Goal: Task Accomplishment & Management: Complete application form

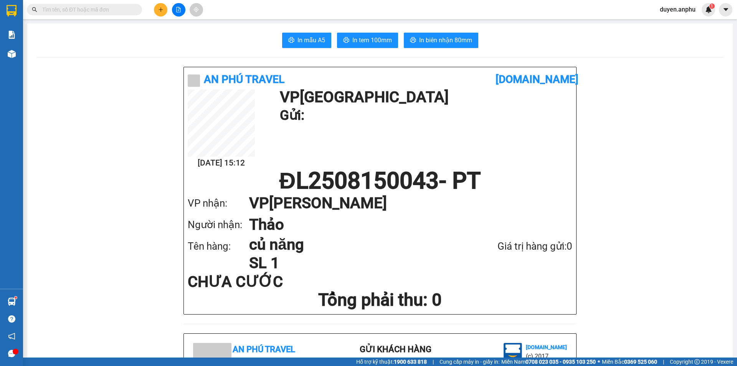
click at [155, 12] on button at bounding box center [160, 9] width 13 height 13
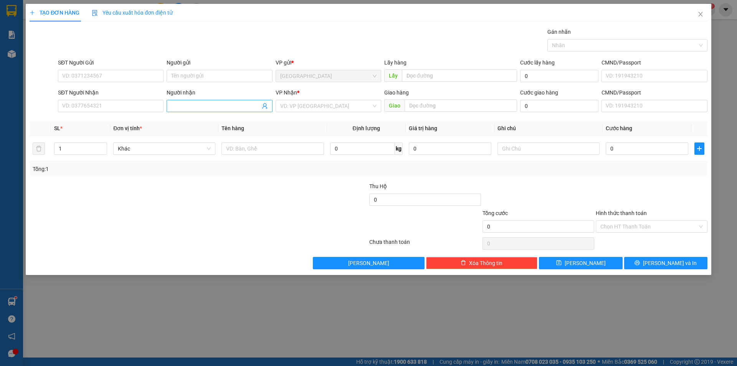
click at [221, 107] on input "Người nhận" at bounding box center [215, 106] width 89 height 8
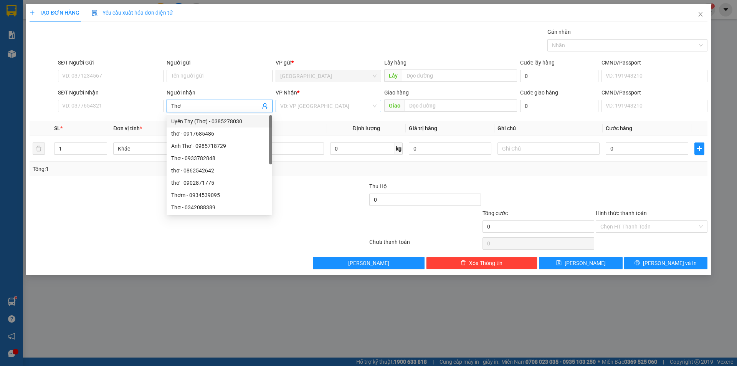
type input "Thơ"
click at [290, 108] on input "search" at bounding box center [325, 106] width 91 height 12
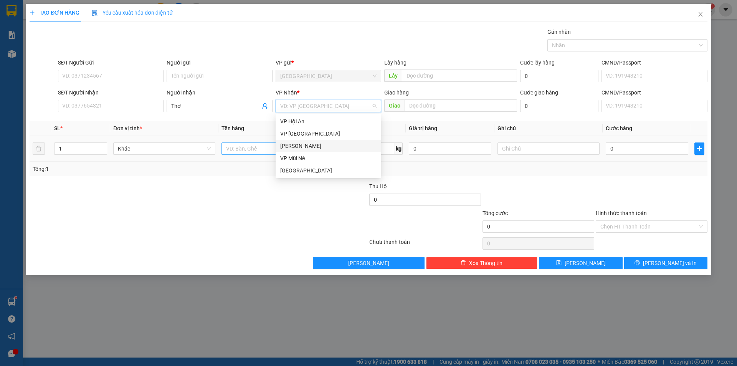
drag, startPoint x: 297, startPoint y: 144, endPoint x: 278, endPoint y: 148, distance: 19.6
click at [292, 147] on div "[PERSON_NAME]" at bounding box center [328, 146] width 96 height 8
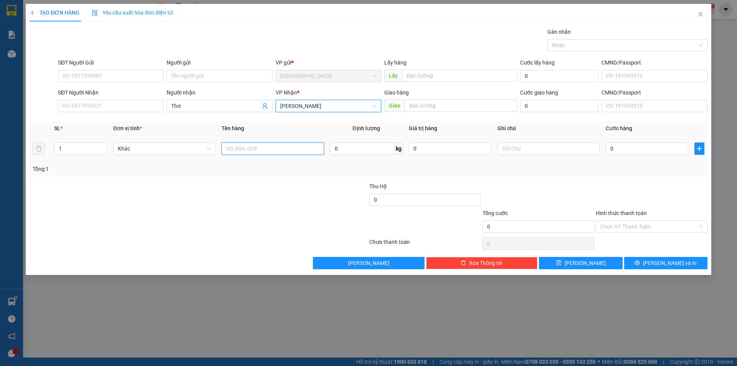
click at [278, 148] on input "text" at bounding box center [272, 148] width 102 height 12
click at [246, 150] on input "dâu" at bounding box center [272, 148] width 102 height 12
type input "4 thùng + 1 bọc"
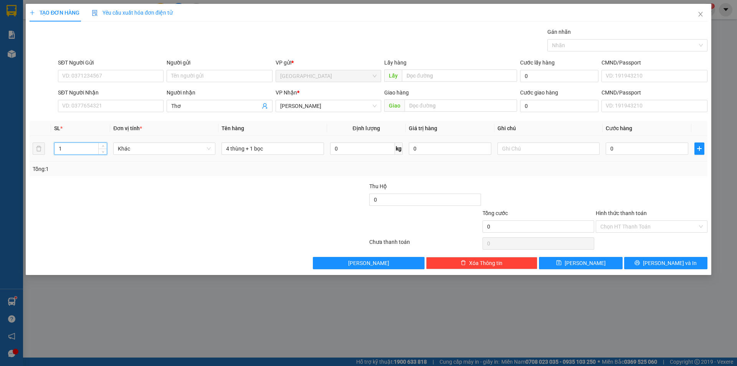
click at [81, 152] on input "1" at bounding box center [80, 149] width 52 height 12
type input "5"
click at [582, 260] on span "[PERSON_NAME]" at bounding box center [584, 263] width 41 height 8
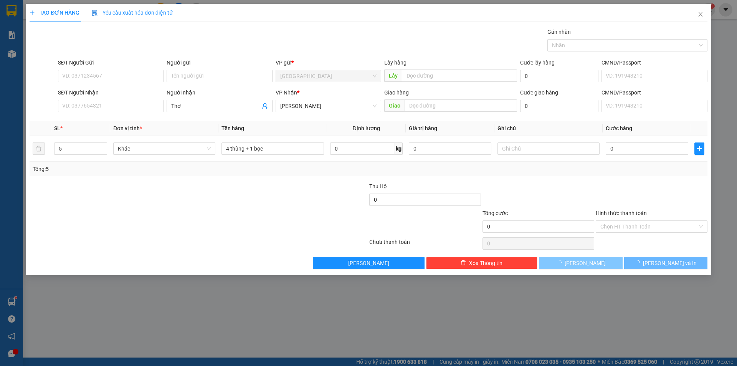
type input "1"
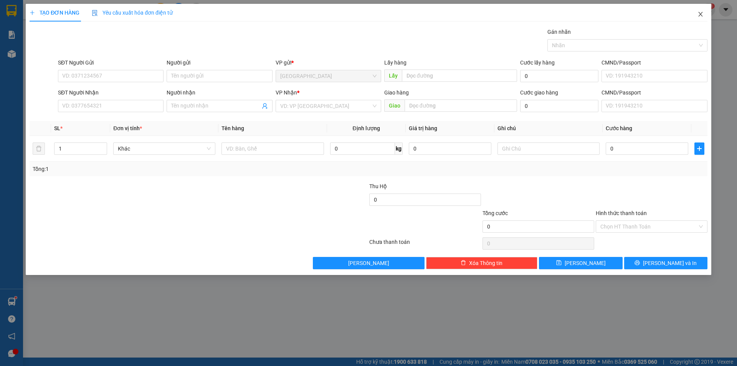
click at [698, 14] on icon "close" at bounding box center [700, 14] width 6 height 6
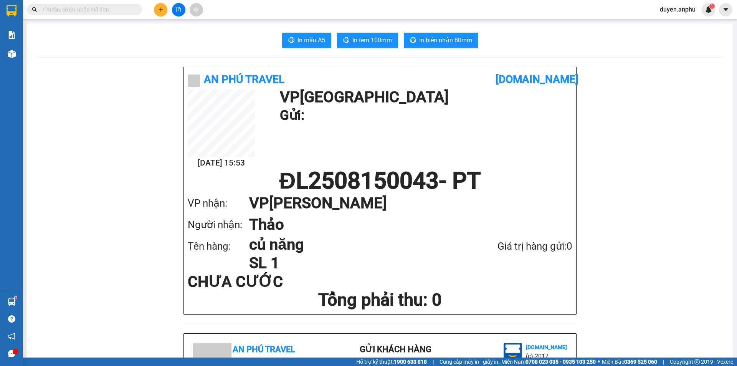
click at [162, 6] on button at bounding box center [160, 9] width 13 height 13
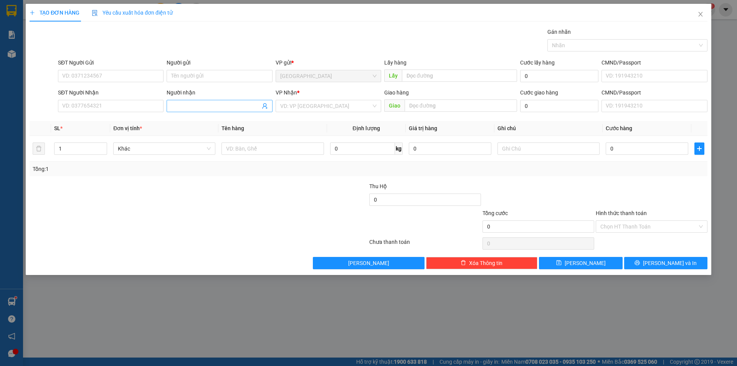
click at [218, 102] on span at bounding box center [219, 106] width 106 height 12
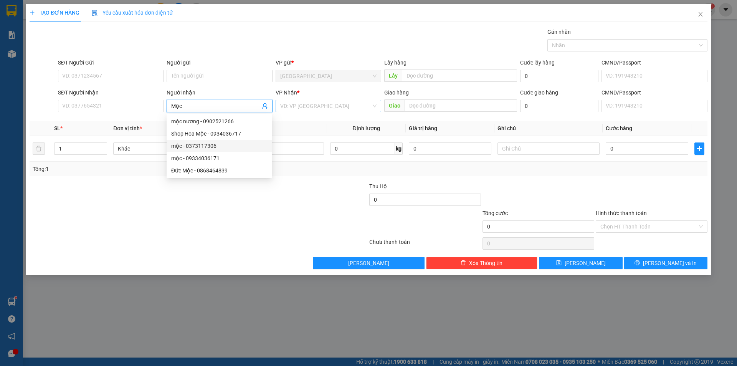
type input "Mộc"
click at [321, 108] on input "search" at bounding box center [325, 106] width 91 height 12
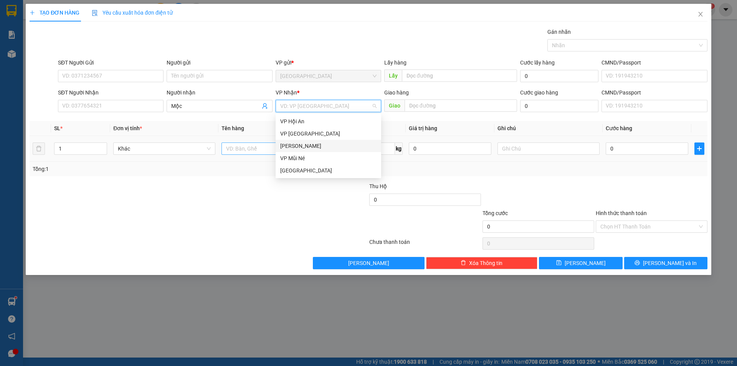
click at [296, 145] on div "[PERSON_NAME]" at bounding box center [328, 146] width 96 height 8
click at [276, 147] on input "text" at bounding box center [272, 148] width 102 height 12
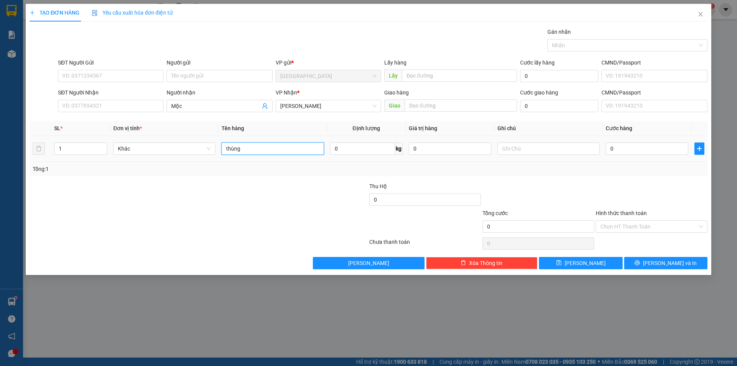
type input "thùng"
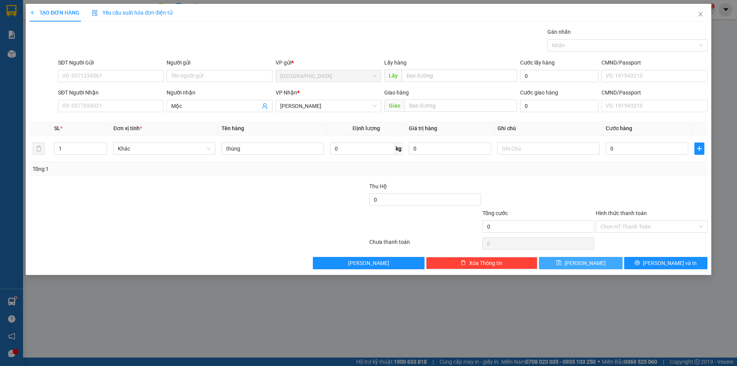
click at [561, 264] on icon "save" at bounding box center [558, 262] width 5 height 5
click at [119, 87] on form "SĐT Người Gửi VD: 0371234567 Người gửi Tên người gửi VP gửi * [GEOGRAPHIC_DATA]…" at bounding box center [369, 86] width 678 height 57
click at [119, 81] on input "SĐT Người Gửi" at bounding box center [111, 76] width 106 height 12
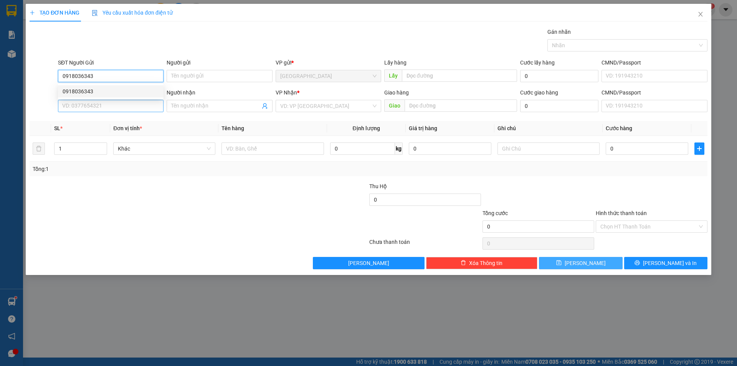
type input "0918036343"
click at [72, 105] on input "SĐT Người Nhận" at bounding box center [111, 106] width 106 height 12
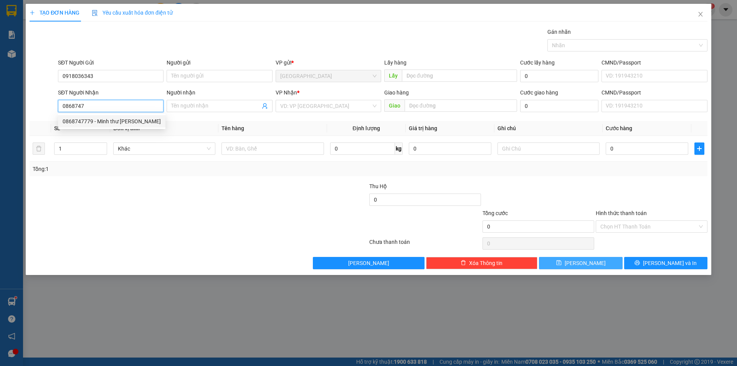
click at [104, 122] on div "0868747779 - Minh thư [PERSON_NAME]" at bounding box center [112, 121] width 98 height 8
type input "0868747779"
type input "Minh thư phú quý"
type input "0868747779"
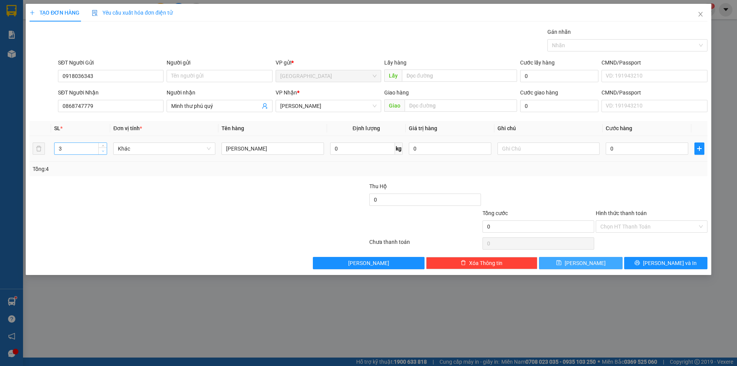
click at [104, 153] on span "Decrease Value" at bounding box center [102, 150] width 8 height 7
type input "2"
click at [103, 146] on icon "up" at bounding box center [103, 147] width 2 height 2
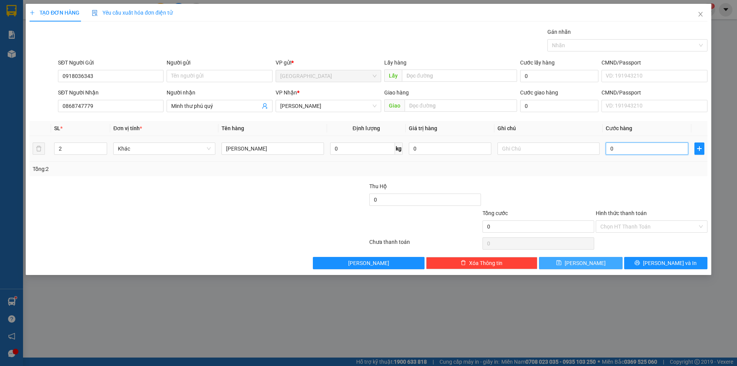
click at [621, 148] on input "0" at bounding box center [646, 148] width 82 height 12
type input "0"
type input "1"
type input "01"
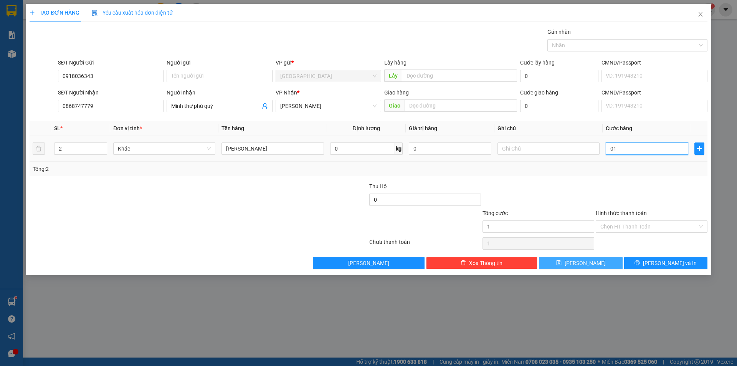
type input "10"
type input "010"
type input "100"
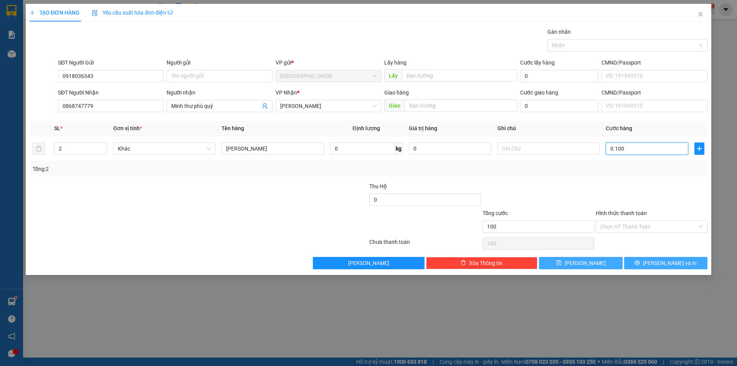
type input "0.100"
type input "100.000"
click at [664, 263] on span "[PERSON_NAME] và In" at bounding box center [670, 263] width 54 height 8
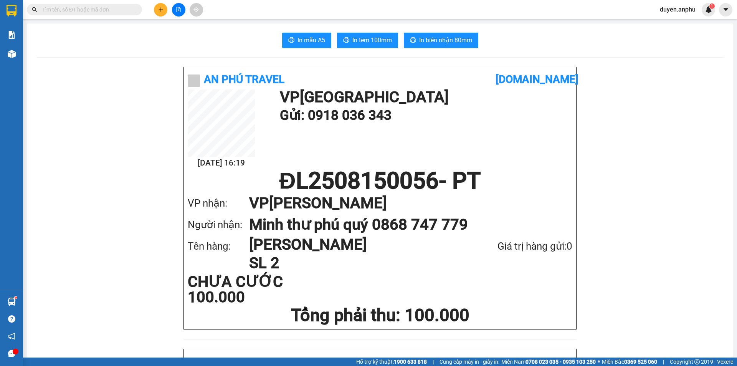
click at [96, 15] on div "Kết quả tìm kiếm ( 0 ) Bộ lọc No Data" at bounding box center [75, 9] width 150 height 13
click at [95, 13] on input "text" at bounding box center [87, 9] width 91 height 8
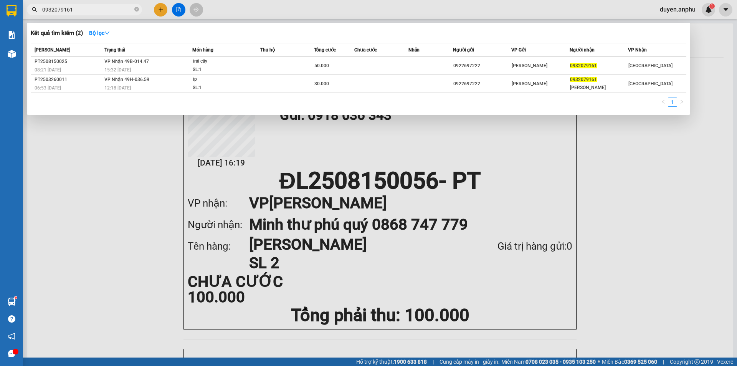
type input "0932079161"
drag, startPoint x: 284, startPoint y: 18, endPoint x: 41, endPoint y: 29, distance: 242.7
click at [281, 18] on div at bounding box center [368, 183] width 737 height 366
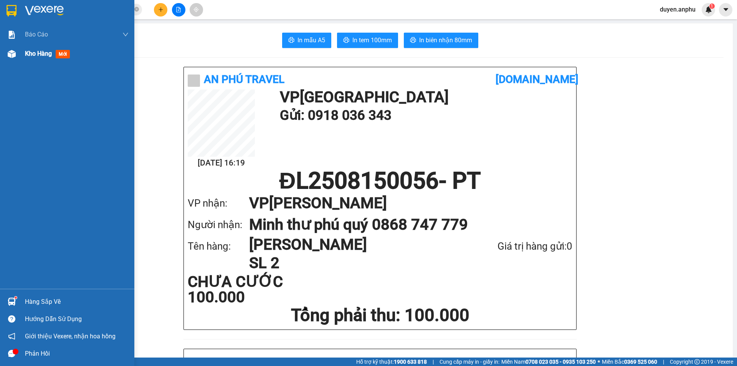
click at [20, 58] on div "Kho hàng mới" at bounding box center [67, 53] width 134 height 19
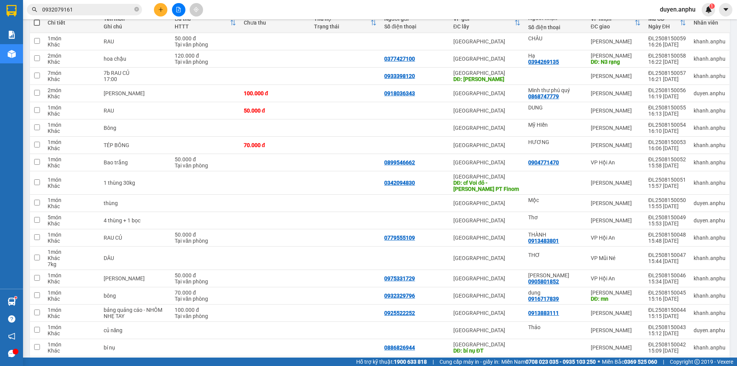
scroll to position [19, 0]
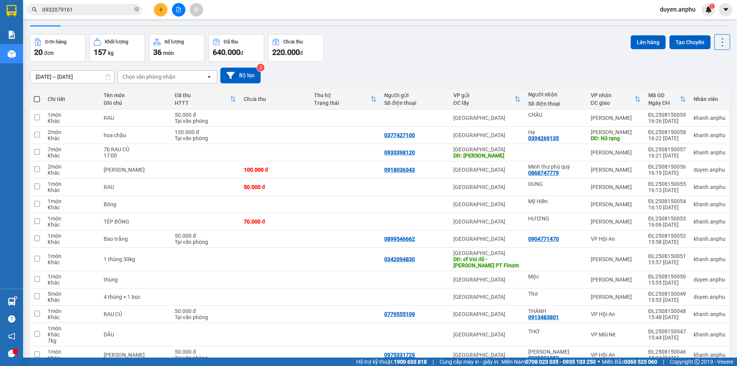
click at [161, 9] on icon "plus" at bounding box center [160, 9] width 0 height 4
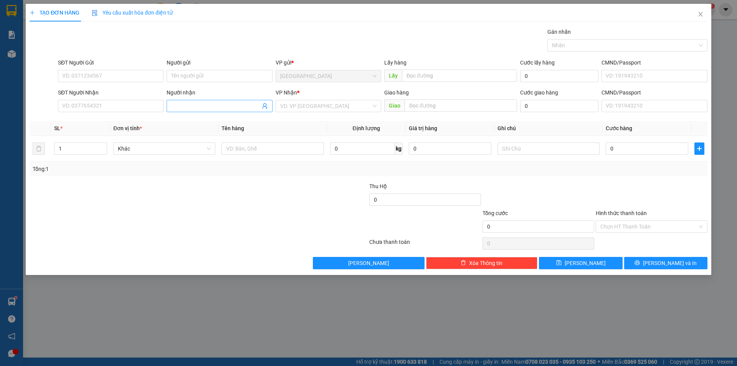
click at [201, 101] on span at bounding box center [219, 106] width 106 height 12
type input "Bình"
click at [334, 96] on div "VP Nhận *" at bounding box center [328, 92] width 106 height 8
click at [312, 109] on input "search" at bounding box center [325, 106] width 91 height 12
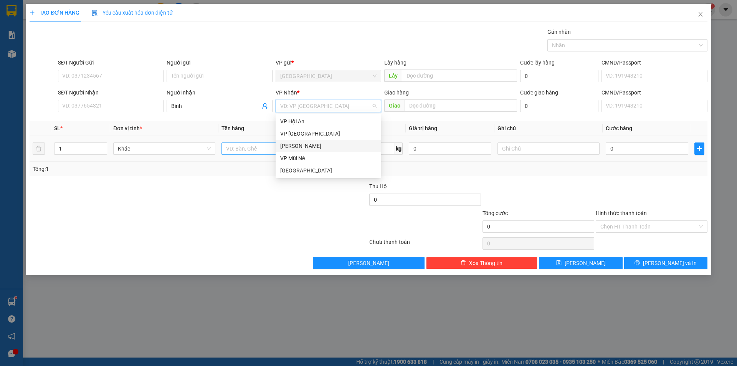
click at [297, 147] on div "[PERSON_NAME]" at bounding box center [328, 146] width 96 height 8
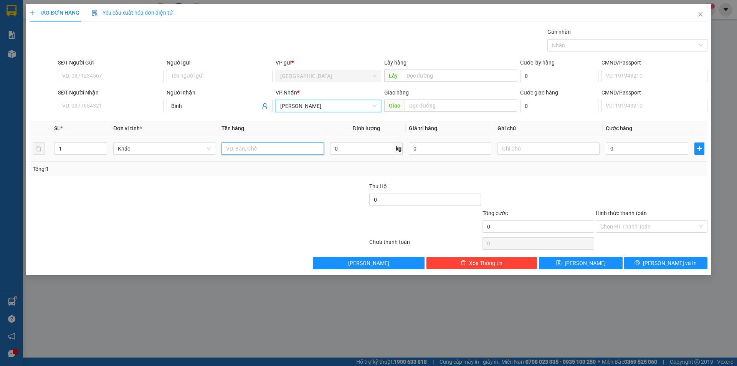
click at [265, 150] on input "text" at bounding box center [272, 148] width 102 height 12
type input "dâu"
click at [365, 152] on input "0" at bounding box center [362, 148] width 65 height 12
type input "5"
click at [633, 150] on input "0" at bounding box center [646, 148] width 82 height 12
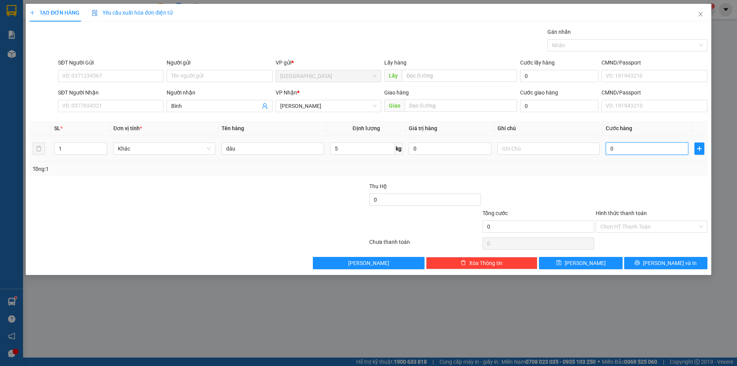
type input "1"
type input "15"
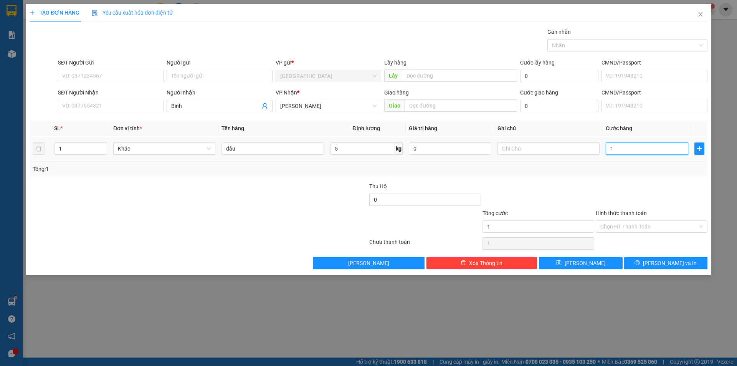
type input "15"
type input "15.000"
click at [634, 260] on button "[PERSON_NAME] và In" at bounding box center [665, 263] width 83 height 12
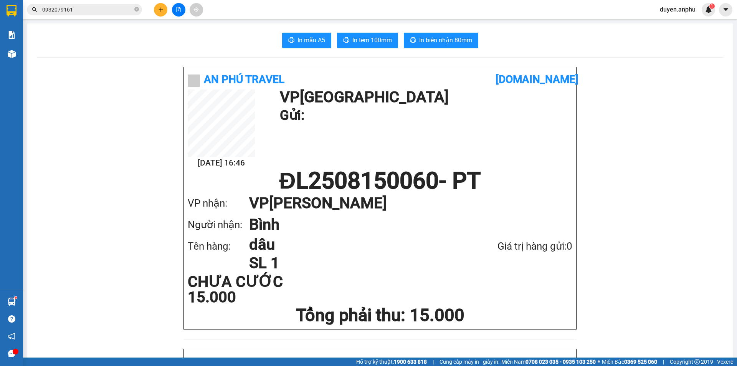
click at [183, 9] on div at bounding box center [179, 9] width 58 height 13
click at [183, 9] on button at bounding box center [178, 9] width 13 height 13
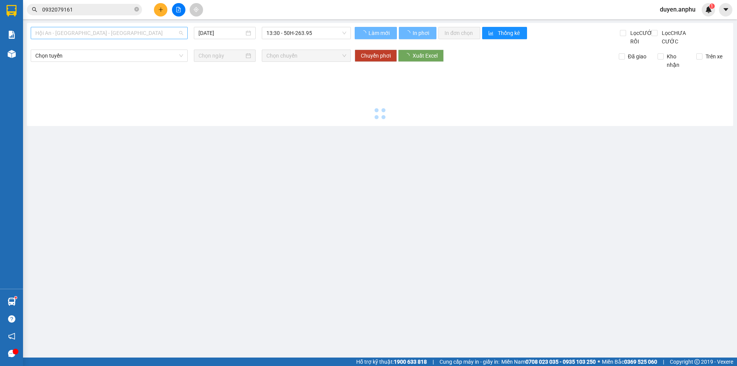
click at [90, 33] on span "Hội An - [GEOGRAPHIC_DATA] - [GEOGRAPHIC_DATA]" at bounding box center [109, 33] width 148 height 12
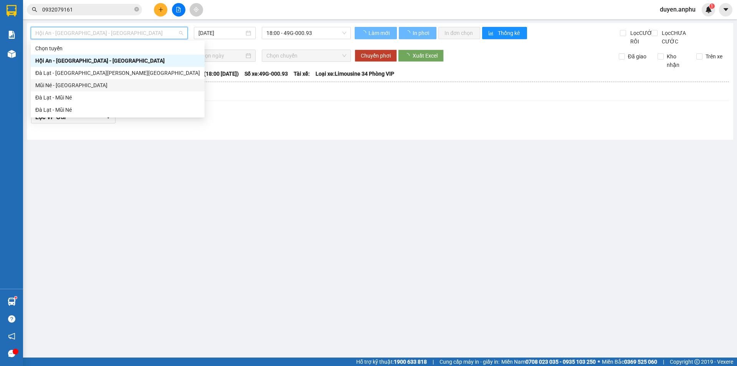
click at [57, 83] on div "Mũi Né - [GEOGRAPHIC_DATA]" at bounding box center [117, 85] width 165 height 8
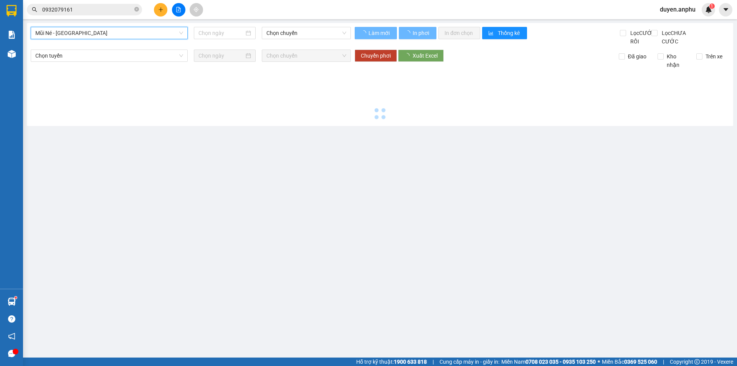
type input "[DATE]"
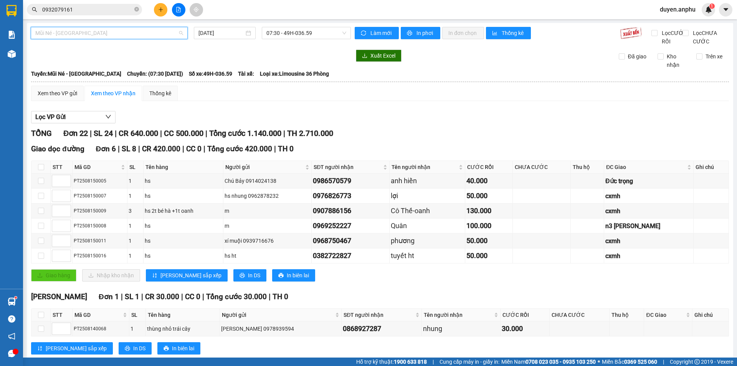
click at [68, 35] on span "Mũi Né - [GEOGRAPHIC_DATA]" at bounding box center [109, 33] width 148 height 12
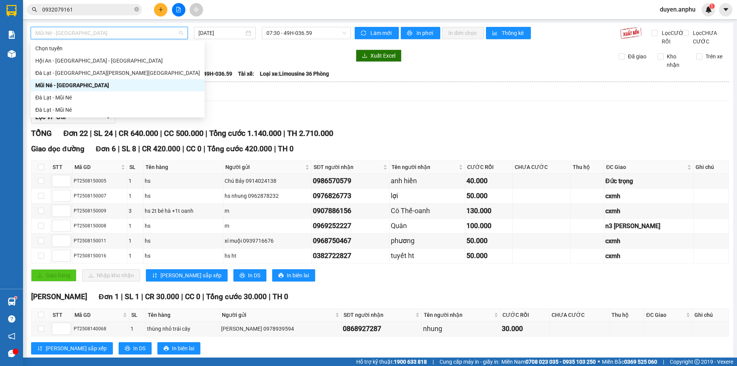
click at [56, 92] on div "[PERSON_NAME] Hội An - [GEOGRAPHIC_DATA] - [GEOGRAPHIC_DATA] [GEOGRAPHIC_DATA] …" at bounding box center [118, 79] width 174 height 74
drag, startPoint x: 56, startPoint y: 95, endPoint x: 252, endPoint y: 38, distance: 203.5
click at [58, 95] on div "Đà Lạt - Mũi Né" at bounding box center [117, 97] width 165 height 8
type input "[DATE]"
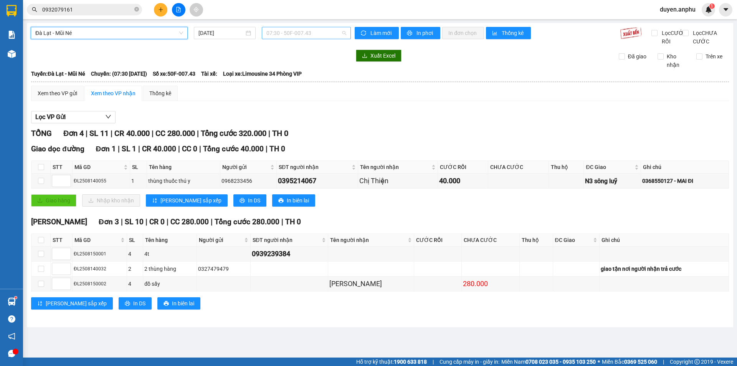
drag, startPoint x: 290, startPoint y: 33, endPoint x: 281, endPoint y: 68, distance: 36.8
click at [290, 33] on span "07:30 - 50F-007.43" at bounding box center [306, 33] width 80 height 12
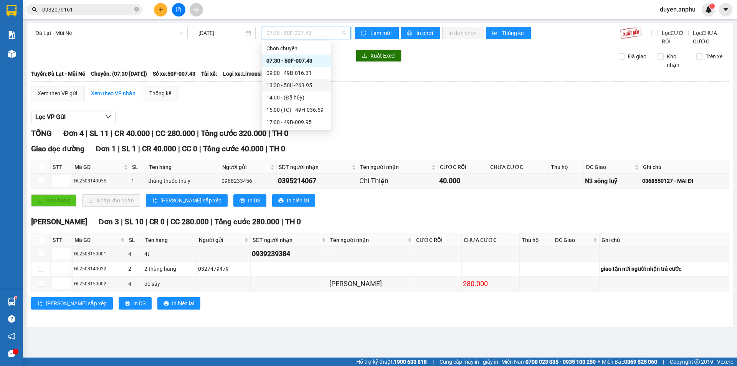
click at [280, 85] on div "13:30 - 50H-263.95" at bounding box center [296, 85] width 60 height 8
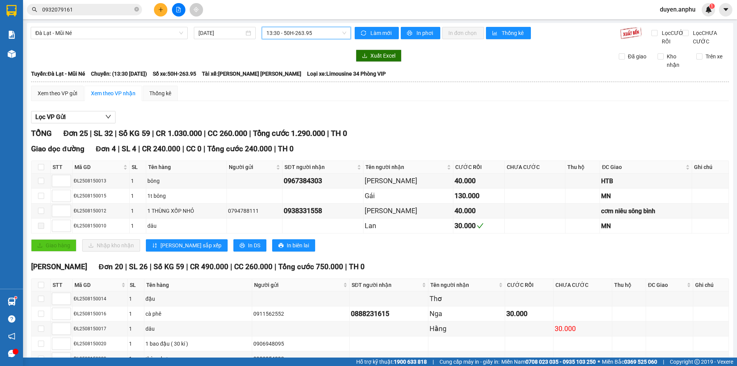
click at [156, 11] on button at bounding box center [160, 9] width 13 height 13
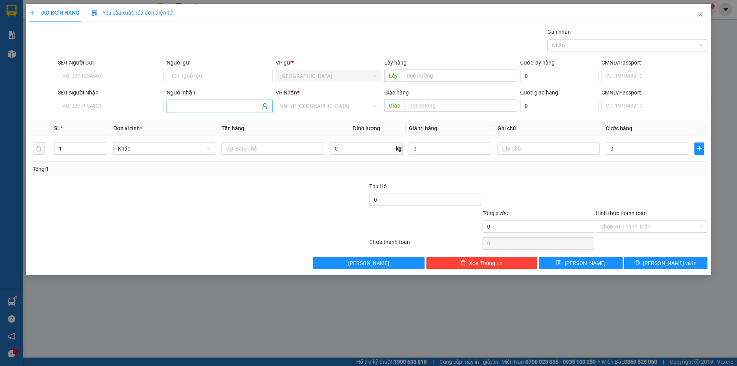
click at [205, 104] on input "Người nhận" at bounding box center [215, 106] width 89 height 8
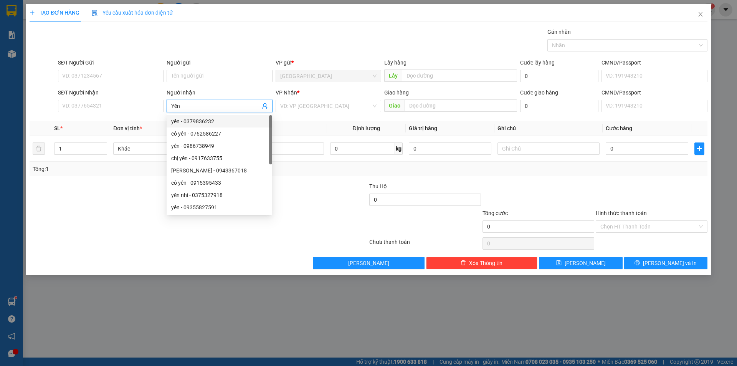
type input "Yến"
click at [307, 99] on div "VP Nhận *" at bounding box center [328, 94] width 106 height 12
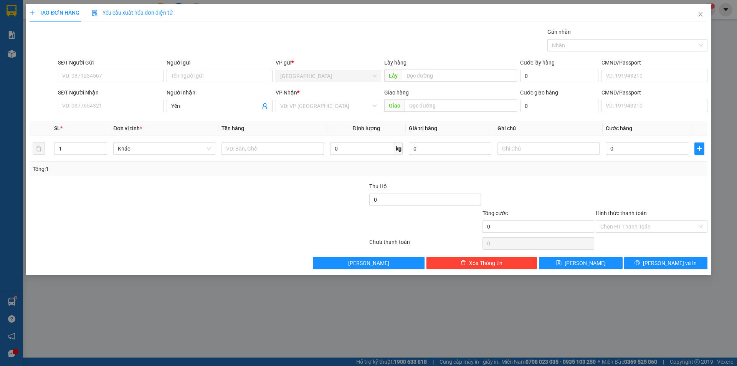
drag, startPoint x: 307, startPoint y: 106, endPoint x: 307, endPoint y: 112, distance: 6.5
click at [307, 108] on input "search" at bounding box center [325, 106] width 91 height 12
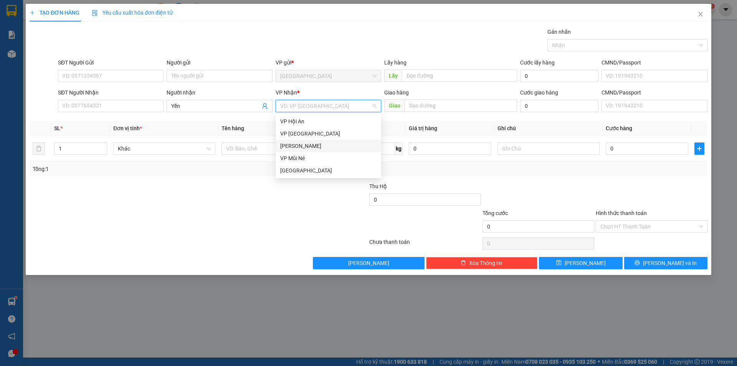
click at [296, 148] on div "[PERSON_NAME]" at bounding box center [328, 146] width 96 height 8
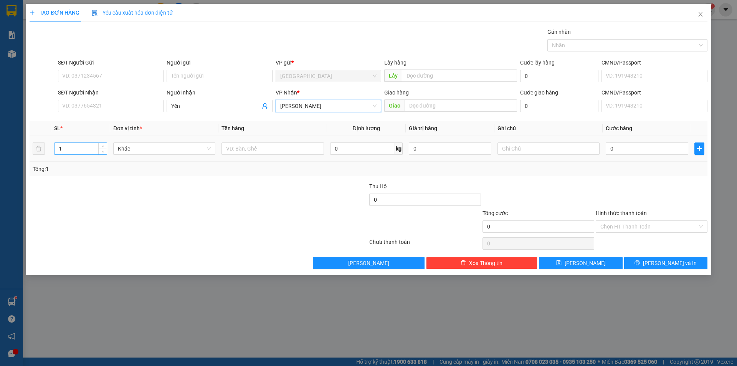
click at [98, 144] on input "1" at bounding box center [80, 149] width 52 height 12
type input "2"
click at [106, 145] on span "Increase Value" at bounding box center [102, 146] width 8 height 6
click at [270, 148] on input "text" at bounding box center [272, 148] width 102 height 12
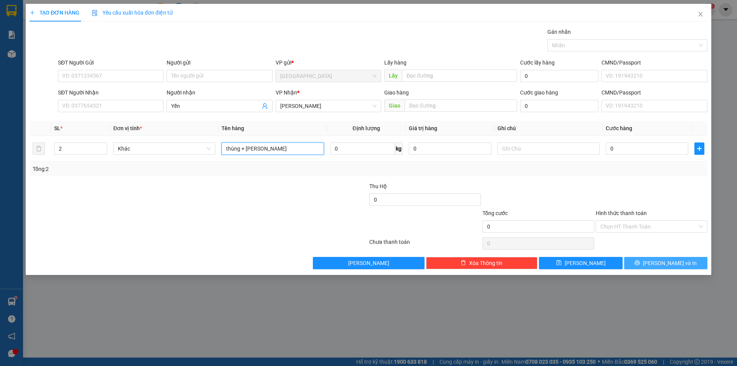
type input "thùng + [PERSON_NAME]"
click at [646, 269] on button "[PERSON_NAME] và In" at bounding box center [665, 263] width 83 height 12
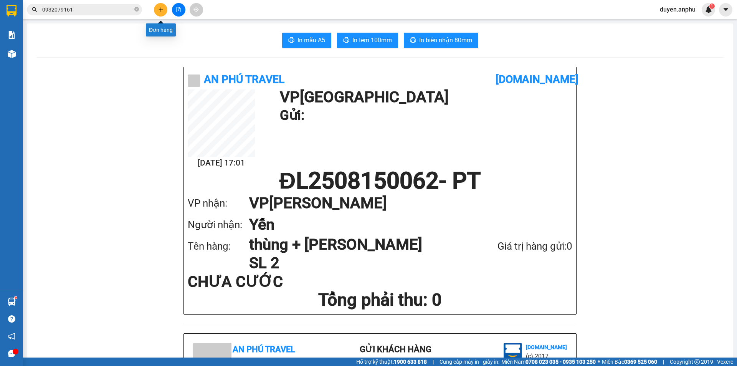
click at [161, 7] on icon "plus" at bounding box center [160, 9] width 5 height 5
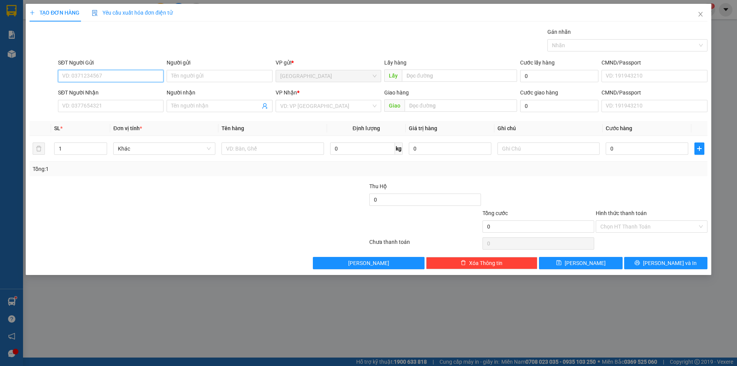
click at [142, 74] on input "SĐT Người Gửi" at bounding box center [111, 76] width 106 height 12
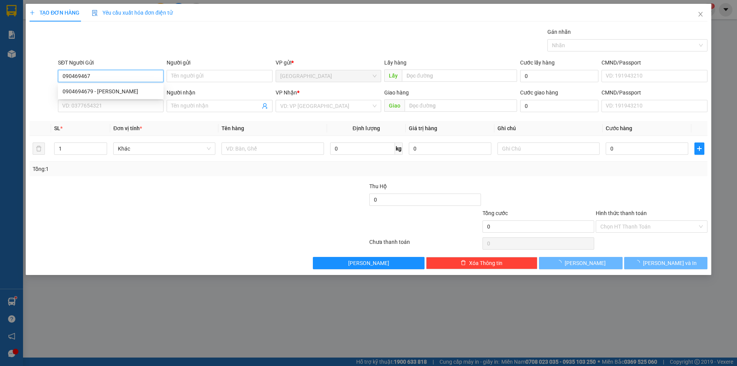
type input "0904694679"
click at [143, 91] on div "0904694679 - [PERSON_NAME]" at bounding box center [111, 91] width 96 height 8
type input "[PERSON_NAME]"
type input "0971173349"
type input "yến"
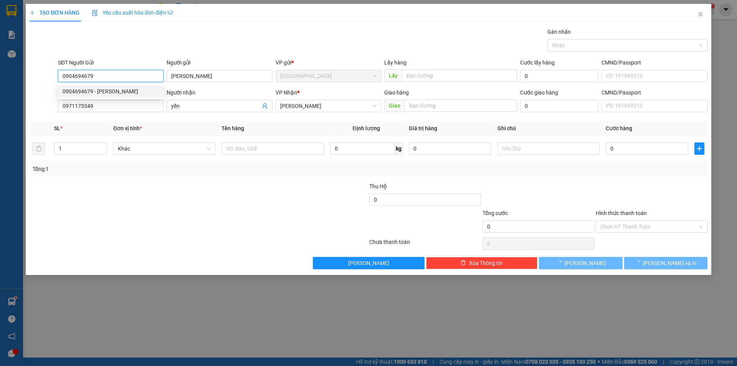
type input "50.000"
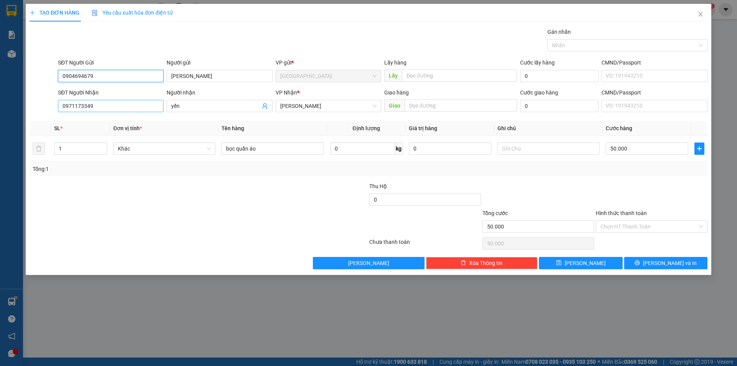
type input "0904694679"
click at [106, 103] on input "0971173349" at bounding box center [111, 106] width 106 height 12
type input "0945670491"
click at [199, 104] on input "yến" at bounding box center [215, 106] width 89 height 8
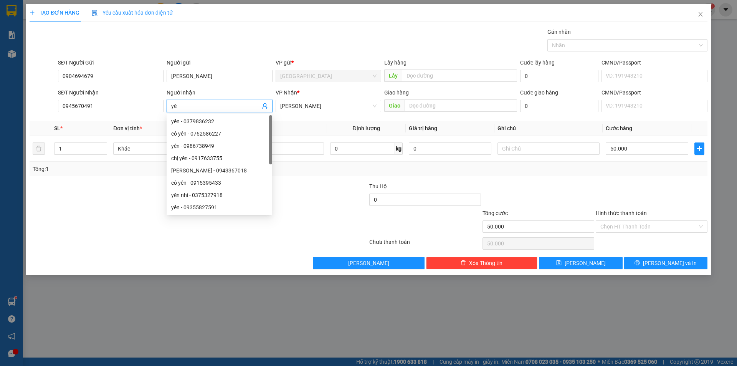
type input "y"
click at [314, 149] on input "bọc quần áo" at bounding box center [272, 148] width 102 height 12
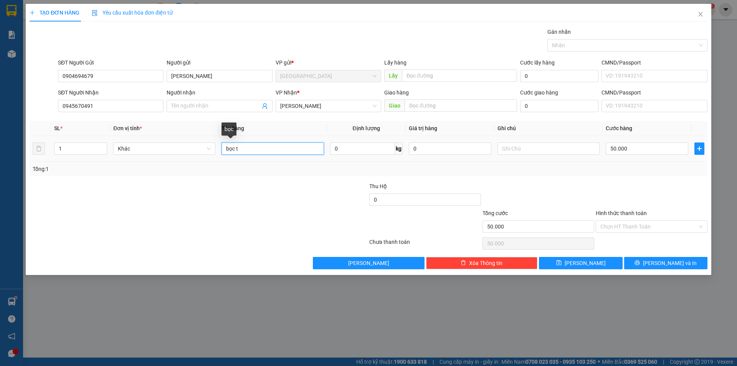
type input "bọc tp"
click at [263, 149] on input "bọc tp" at bounding box center [272, 148] width 102 height 12
type input "bọc đồ ăn mèo"
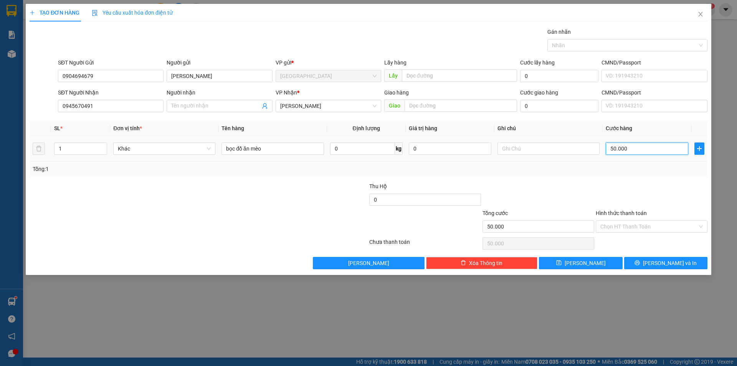
click at [621, 150] on input "50.000" at bounding box center [646, 148] width 82 height 12
type input "4"
type input "40"
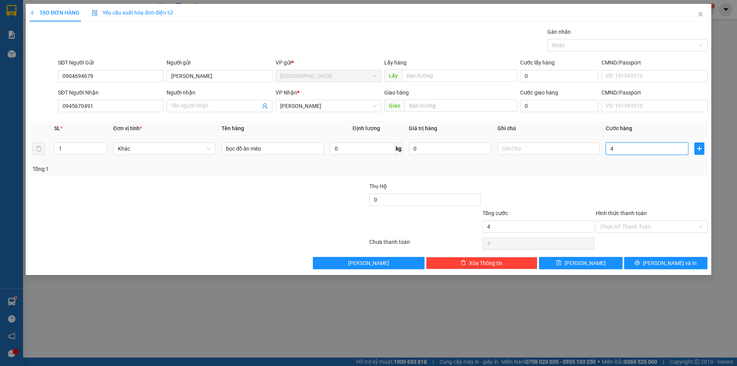
type input "40"
type input "40.000"
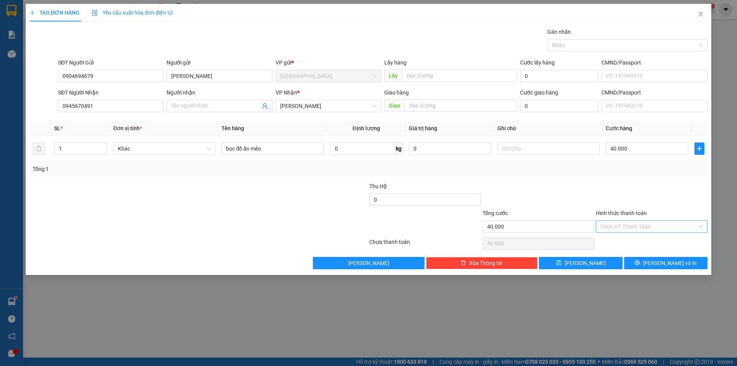
click at [618, 224] on input "Hình thức thanh toán" at bounding box center [648, 227] width 97 height 12
click at [623, 243] on div "Tại văn phòng" at bounding box center [651, 241] width 102 height 8
type input "0"
click at [662, 267] on button "[PERSON_NAME] và In" at bounding box center [665, 263] width 83 height 12
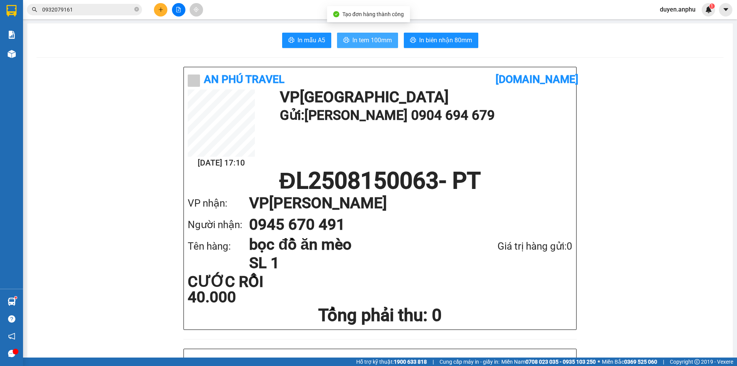
click at [371, 37] on span "In tem 100mm" at bounding box center [372, 40] width 40 height 10
click at [16, 58] on div at bounding box center [11, 53] width 13 height 13
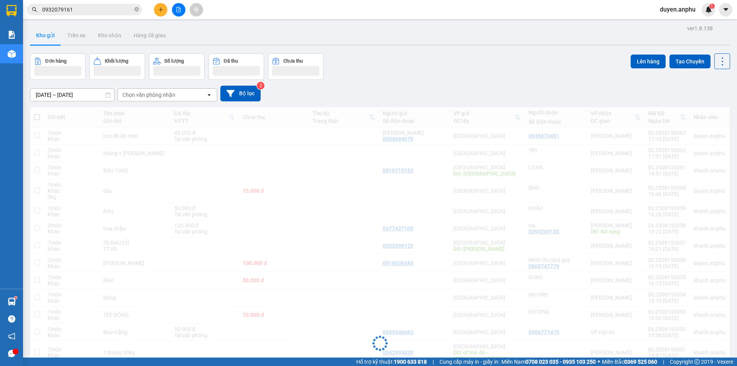
click at [155, 94] on div "Chọn văn phòng nhận" at bounding box center [148, 95] width 53 height 8
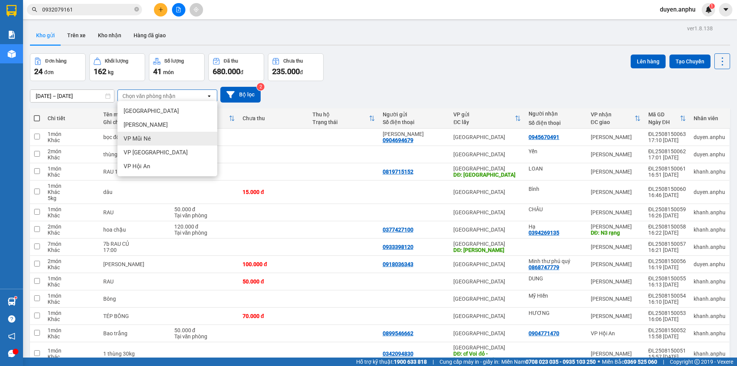
click at [145, 121] on span "[PERSON_NAME]" at bounding box center [146, 125] width 44 height 8
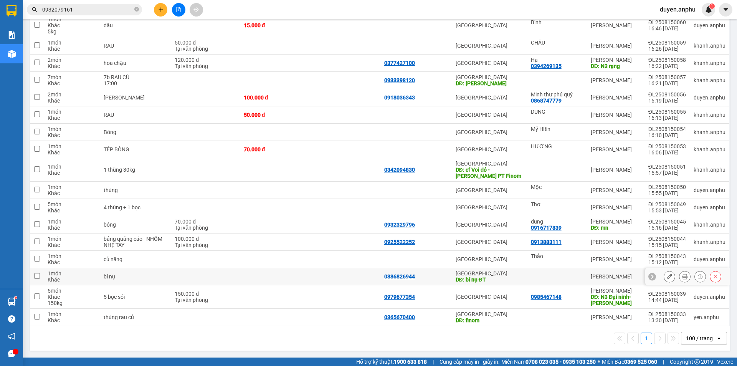
scroll to position [173, 0]
click at [694, 335] on div "100 / trang" at bounding box center [699, 338] width 27 height 8
click at [689, 323] on span "100 / trang" at bounding box center [695, 327] width 29 height 8
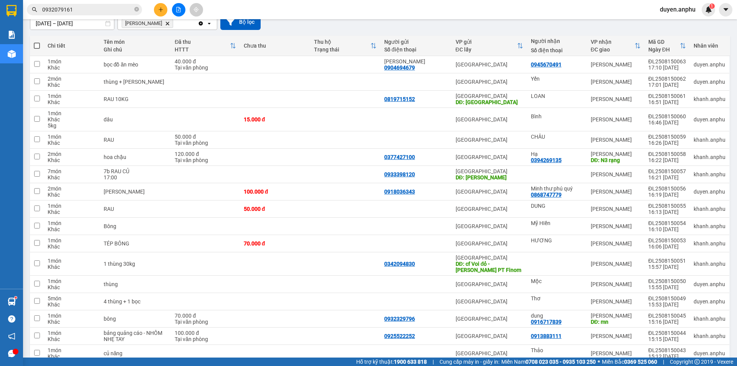
scroll to position [0, 0]
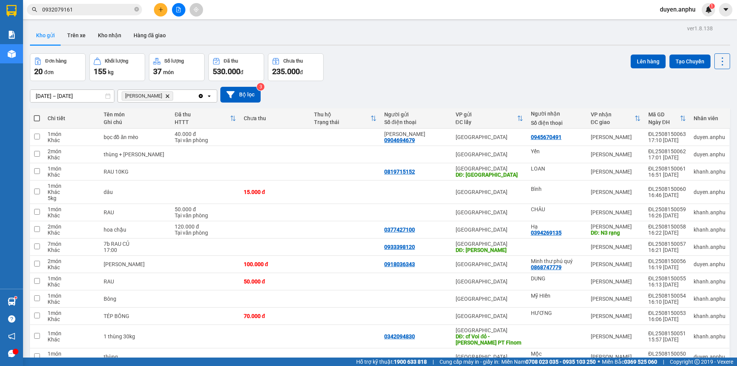
drag, startPoint x: 38, startPoint y: 117, endPoint x: 97, endPoint y: 138, distance: 62.9
click at [37, 117] on span at bounding box center [37, 118] width 6 height 6
click at [37, 114] on input "checkbox" at bounding box center [37, 114] width 0 height 0
checkbox input "true"
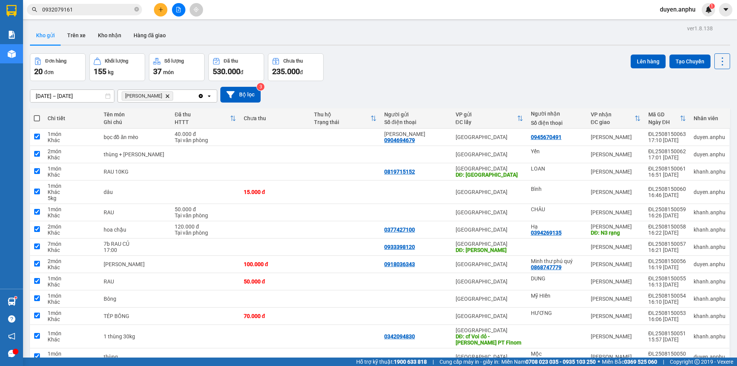
checkbox input "true"
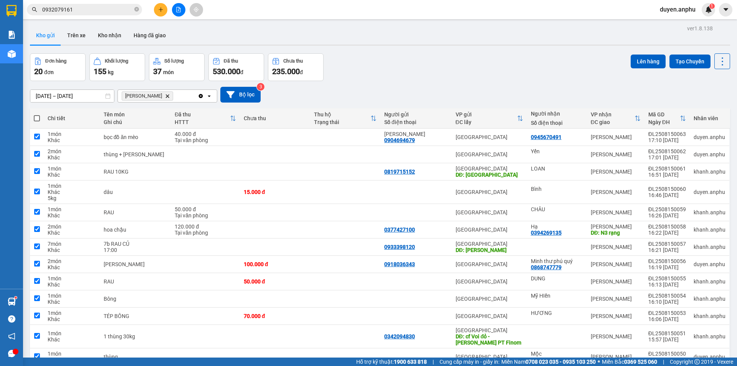
checkbox input "true"
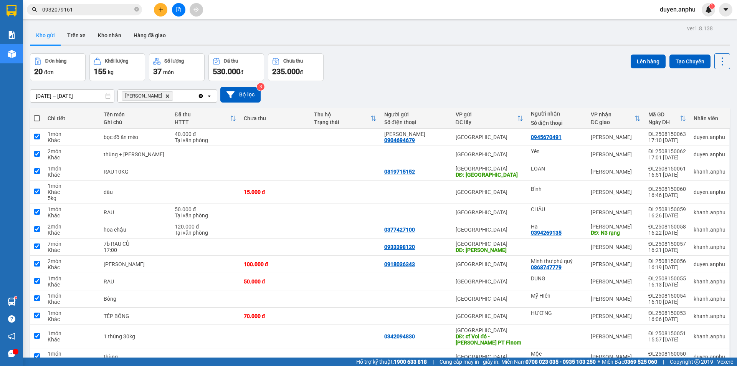
checkbox input "true"
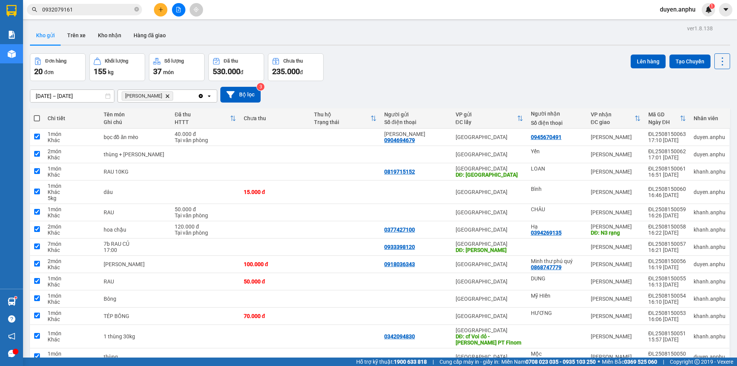
checkbox input "true"
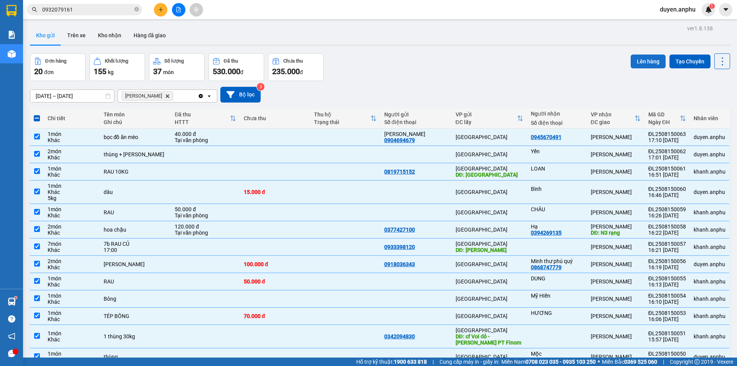
click at [641, 59] on button "Lên hàng" at bounding box center [647, 61] width 35 height 14
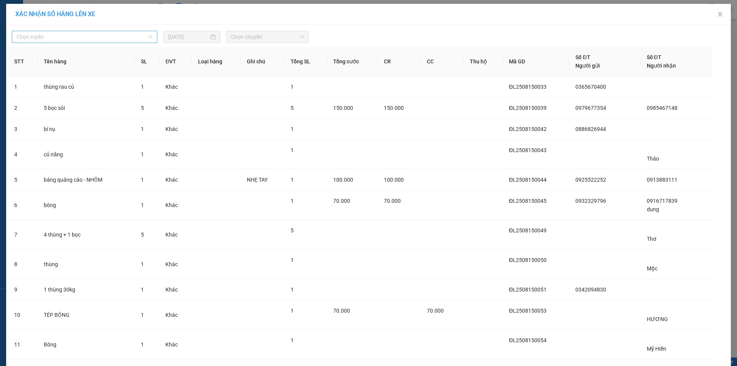
click at [41, 37] on span "Chọn tuyến" at bounding box center [84, 37] width 136 height 12
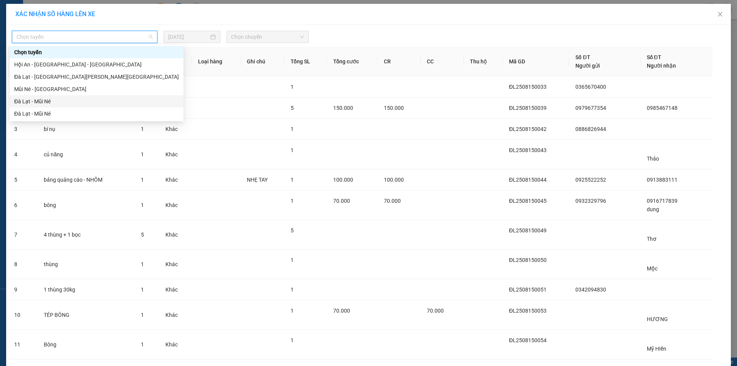
click at [36, 101] on div "Đà Lạt - Mũi Né" at bounding box center [96, 101] width 165 height 8
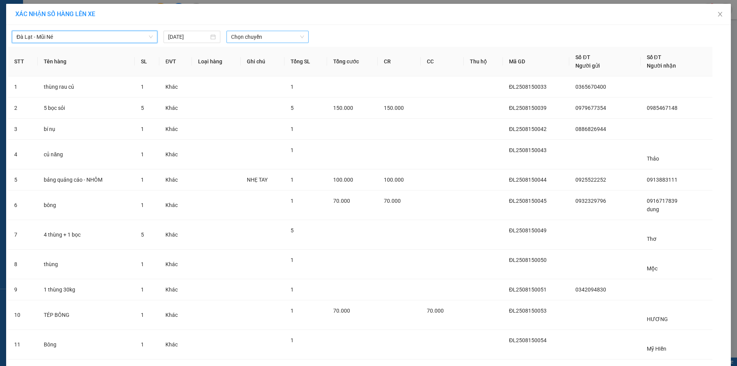
click at [249, 36] on span "Chọn chuyến" at bounding box center [267, 37] width 73 height 12
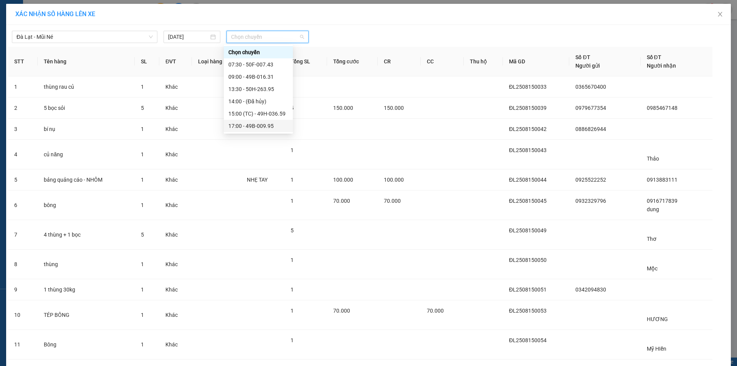
click at [244, 122] on div "17:00 - 49B-009.95" at bounding box center [258, 126] width 60 height 8
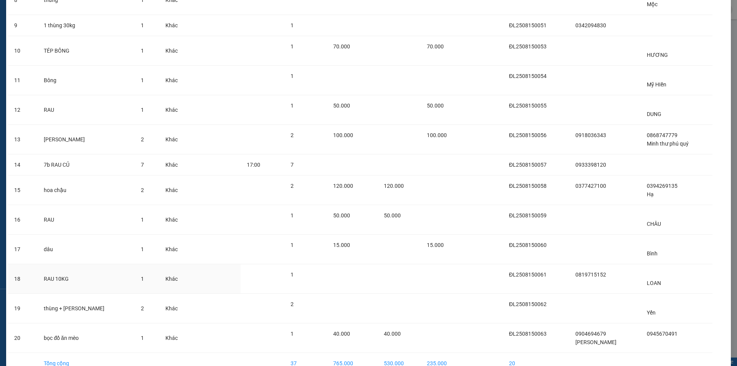
scroll to position [312, 0]
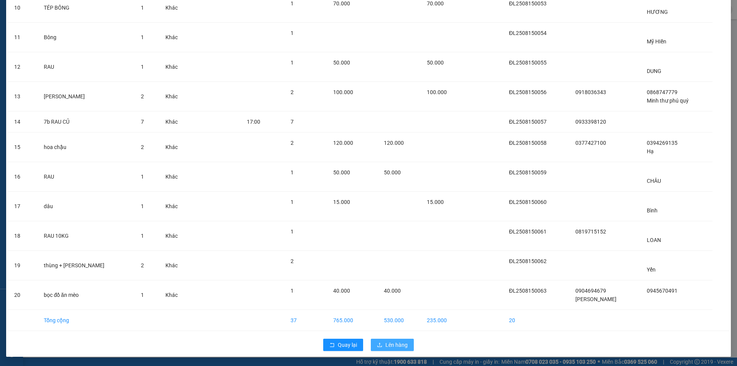
click at [385, 349] on button "Lên hàng" at bounding box center [392, 344] width 43 height 12
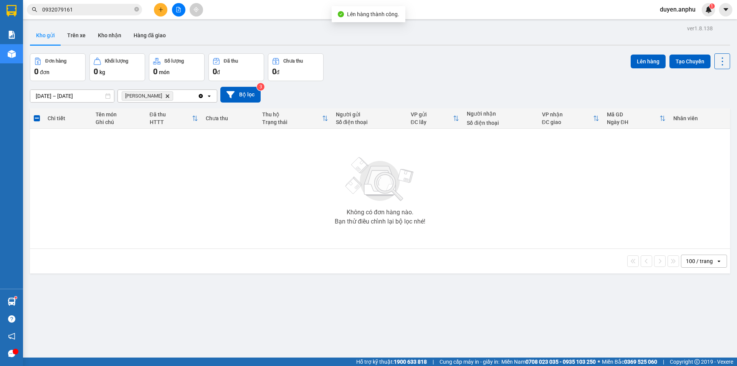
click at [170, 7] on div at bounding box center [179, 9] width 58 height 13
click at [178, 13] on button at bounding box center [178, 9] width 13 height 13
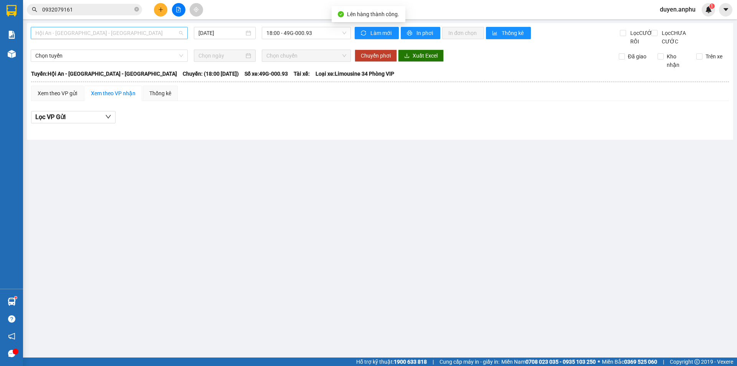
click at [76, 35] on span "Hội An - [GEOGRAPHIC_DATA] - [GEOGRAPHIC_DATA]" at bounding box center [109, 33] width 148 height 12
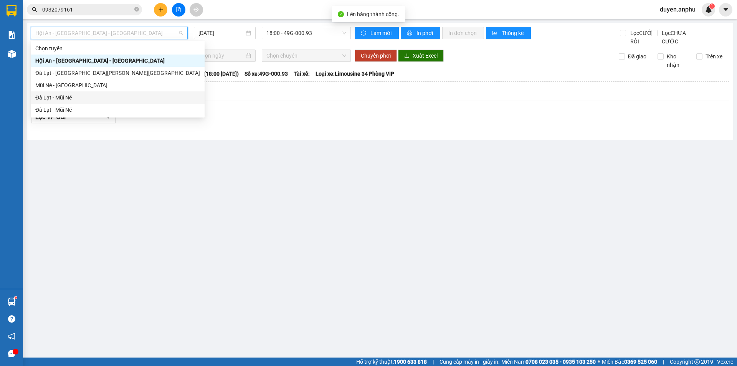
drag, startPoint x: 62, startPoint y: 95, endPoint x: 247, endPoint y: 62, distance: 188.2
click at [63, 94] on div "Đà Lạt - Mũi Né" at bounding box center [117, 97] width 165 height 8
type input "[DATE]"
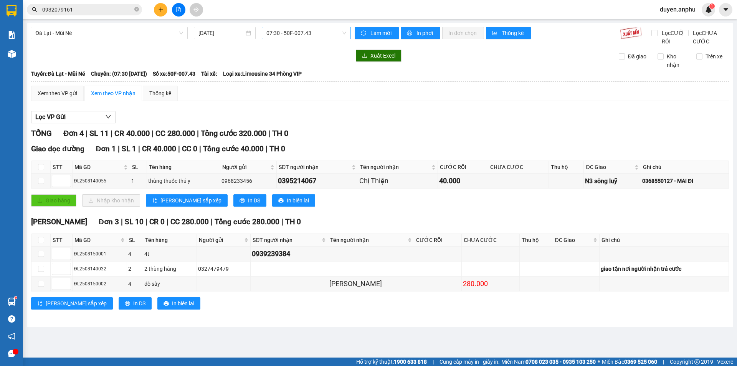
drag, startPoint x: 300, startPoint y: 23, endPoint x: 300, endPoint y: 27, distance: 3.9
click at [300, 26] on div "[GEOGRAPHIC_DATA] - Mũi Né [DATE] 07:30 - 50F-007.43 [PERSON_NAME] mới In phơi …" at bounding box center [380, 175] width 706 height 304
drag, startPoint x: 299, startPoint y: 35, endPoint x: 297, endPoint y: 84, distance: 49.6
click at [298, 36] on span "07:30 - 50F-007.43" at bounding box center [306, 33] width 80 height 12
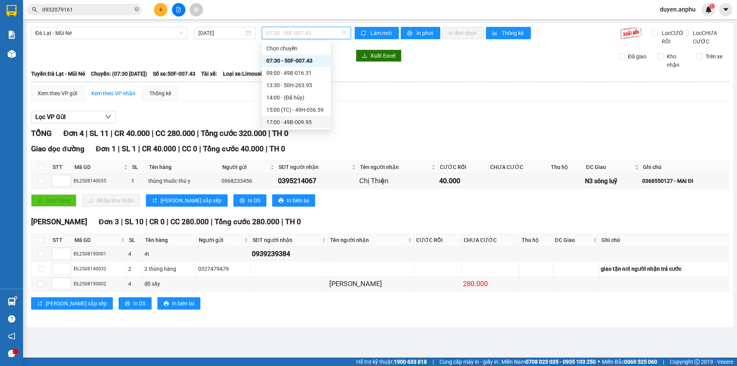
click at [300, 124] on div "17:00 - 49B-009.95" at bounding box center [296, 122] width 60 height 8
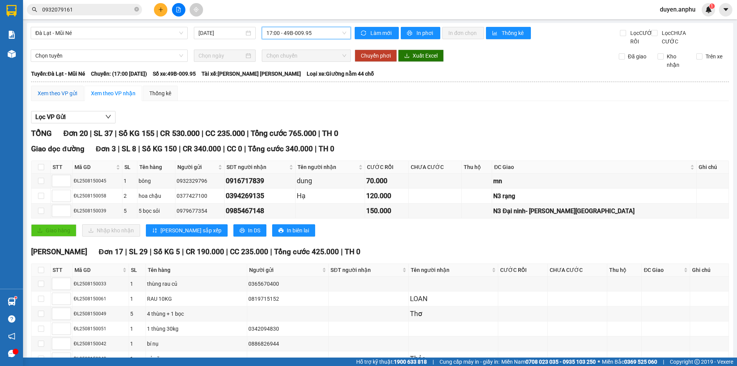
click at [71, 97] on div "Xem theo VP gửi" at bounding box center [58, 93] width 40 height 8
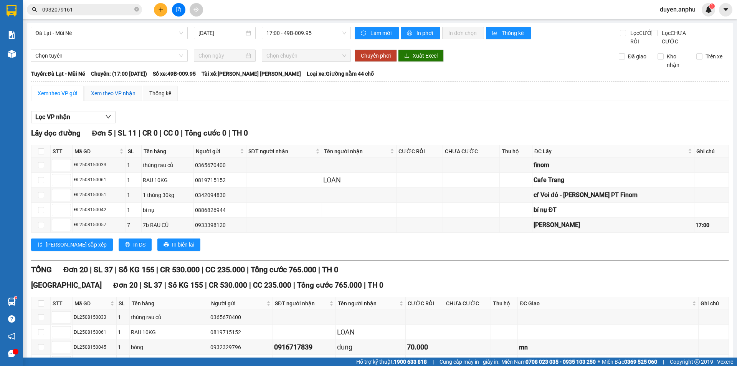
click at [124, 97] on div "Xem theo VP nhận" at bounding box center [113, 93] width 45 height 8
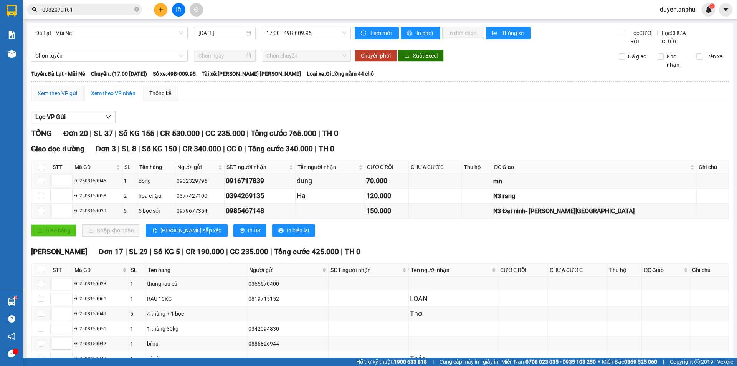
click at [54, 97] on div "Xem theo VP gửi" at bounding box center [58, 93] width 40 height 8
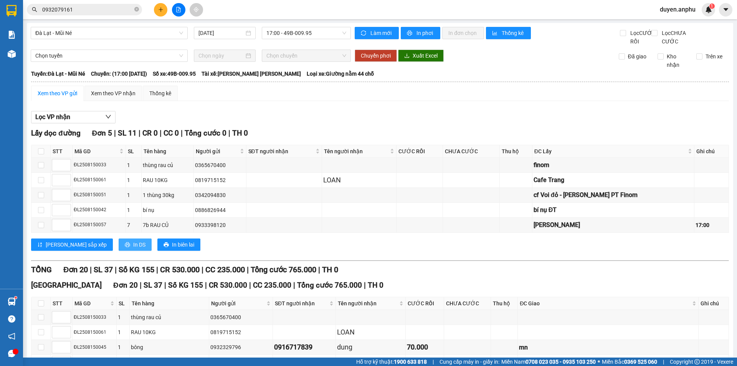
click at [133, 249] on span "In DS" at bounding box center [139, 244] width 12 height 8
click at [111, 97] on div "Xem theo VP nhận" at bounding box center [113, 93] width 45 height 8
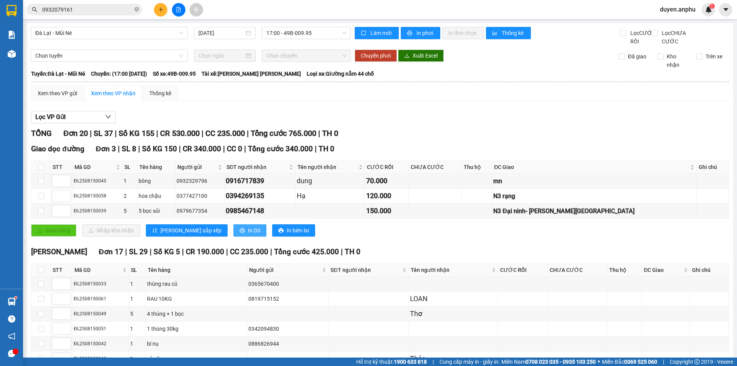
click at [233, 236] on button "In DS" at bounding box center [249, 230] width 33 height 12
